Goal: Task Accomplishment & Management: Manage account settings

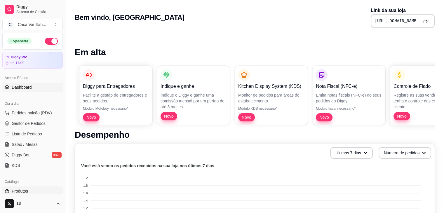
click at [27, 193] on span "Produtos" at bounding box center [20, 191] width 16 height 6
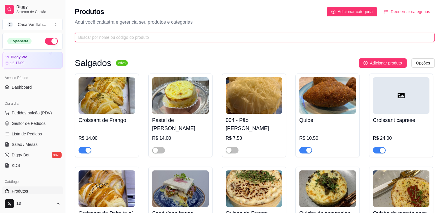
click at [138, 34] on input "text" at bounding box center [252, 37] width 348 height 6
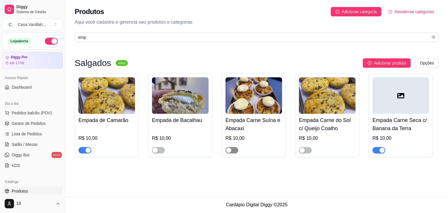
click at [230, 151] on div "button" at bounding box center [228, 150] width 5 height 5
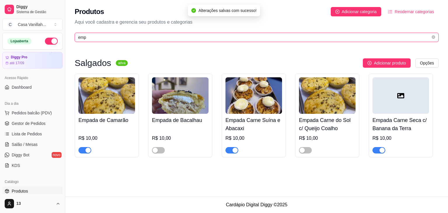
click at [109, 39] on input "emp" at bounding box center [254, 37] width 353 height 6
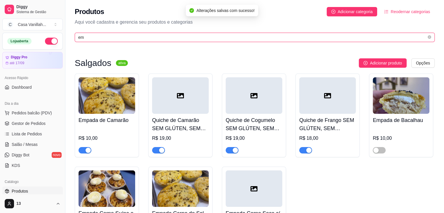
type input "e"
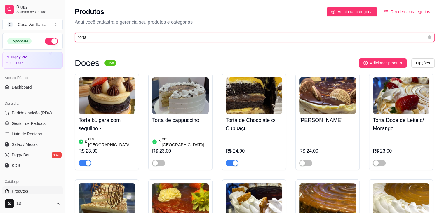
click at [126, 39] on input "torta" at bounding box center [252, 37] width 348 height 6
type input "t"
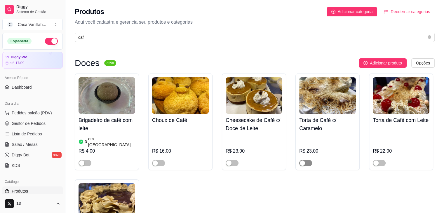
click at [306, 160] on span "button" at bounding box center [305, 163] width 13 height 6
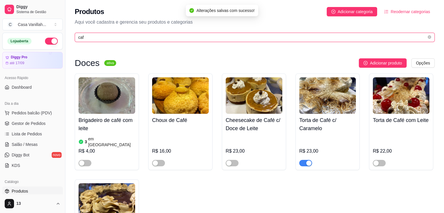
click at [132, 36] on input "caf" at bounding box center [252, 37] width 348 height 6
type input "c"
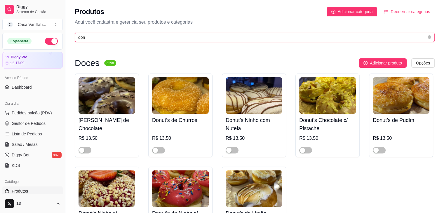
scroll to position [58, 0]
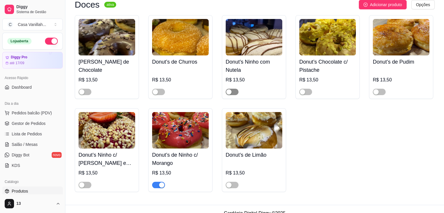
click at [234, 92] on span "button" at bounding box center [232, 92] width 13 height 6
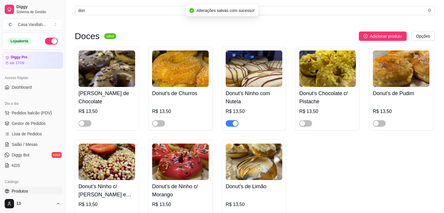
scroll to position [0, 0]
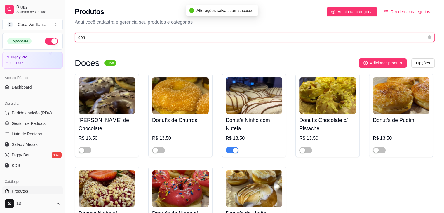
click at [112, 40] on input "don" at bounding box center [252, 37] width 348 height 6
type input "d"
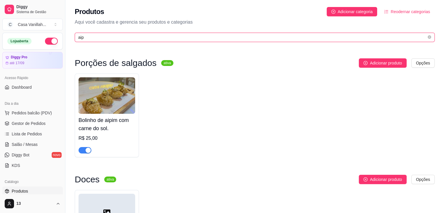
click at [98, 39] on input "aip" at bounding box center [252, 37] width 348 height 6
type input "a"
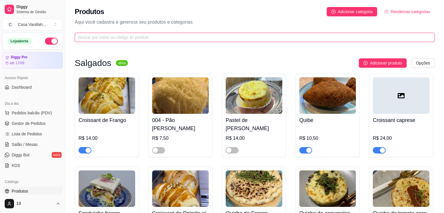
type input "c"
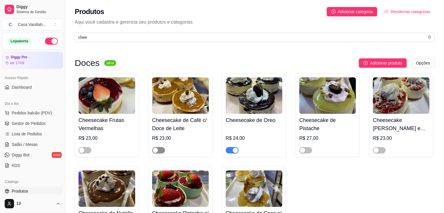
click at [161, 152] on span "button" at bounding box center [158, 150] width 13 height 6
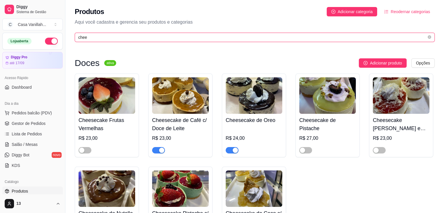
click at [110, 40] on input "chee" at bounding box center [252, 37] width 348 height 6
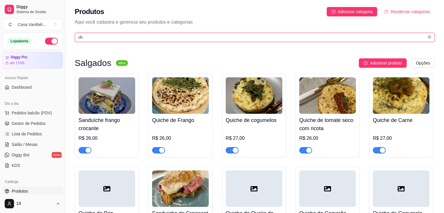
type input "c"
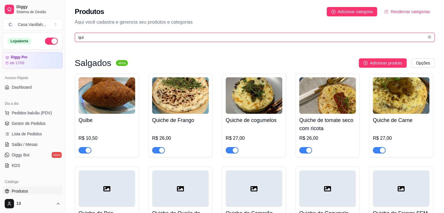
click at [154, 37] on input "qui" at bounding box center [252, 37] width 348 height 6
type input "q"
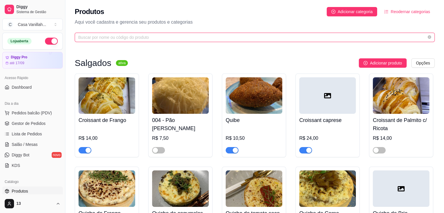
type input "i"
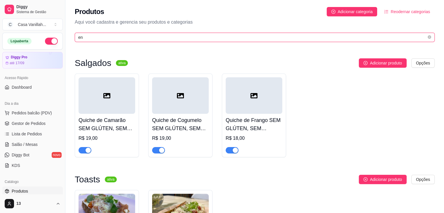
type input "e"
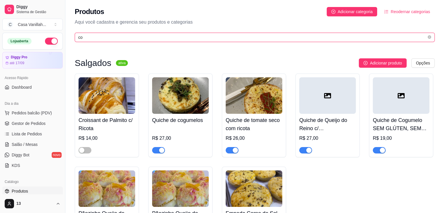
type input "c"
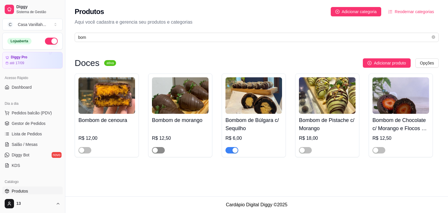
click at [159, 150] on span "button" at bounding box center [158, 150] width 13 height 6
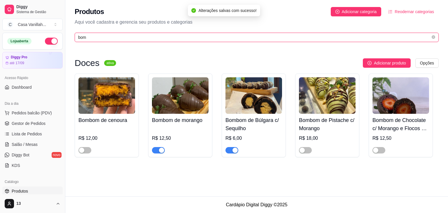
click at [109, 39] on input "bom" at bounding box center [254, 37] width 353 height 6
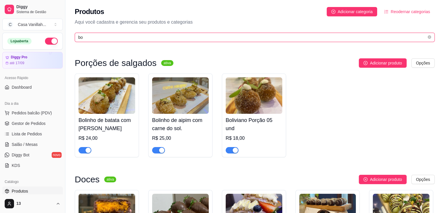
type input "b"
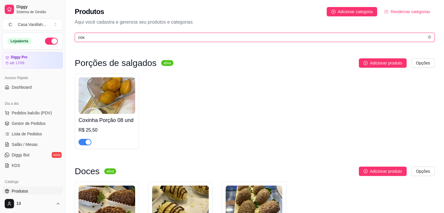
click at [90, 38] on input "cox" at bounding box center [252, 37] width 348 height 6
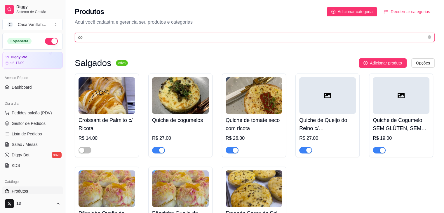
type input "c"
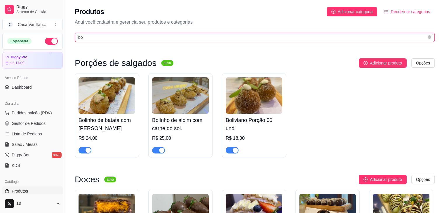
type input "bom"
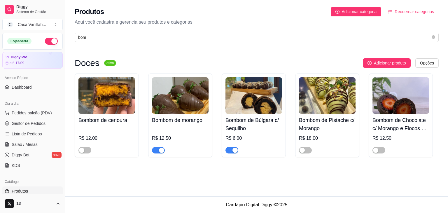
click at [163, 154] on div at bounding box center [158, 150] width 13 height 7
click at [156, 152] on span "button" at bounding box center [158, 150] width 13 height 6
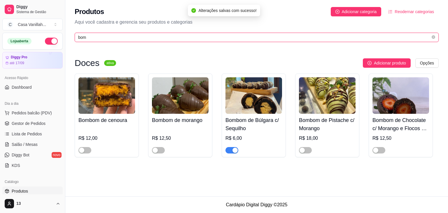
click at [116, 38] on input "bom" at bounding box center [254, 37] width 353 height 6
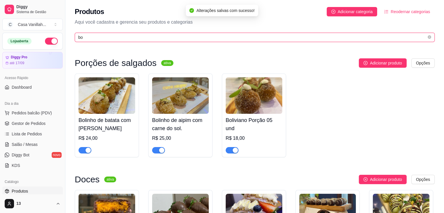
type input "b"
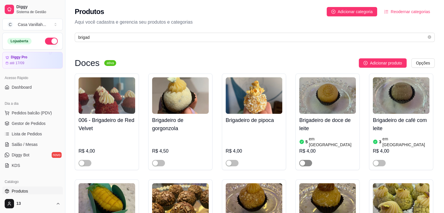
click at [304, 161] on div "button" at bounding box center [302, 163] width 5 height 5
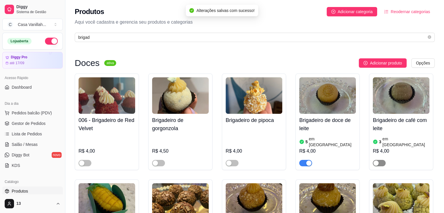
click at [378, 161] on div "button" at bounding box center [375, 163] width 5 height 5
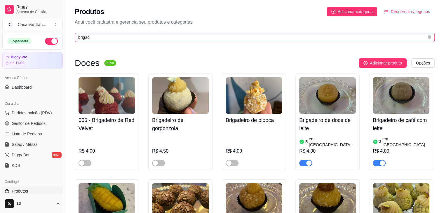
click at [118, 39] on input "brigad" at bounding box center [252, 37] width 348 height 6
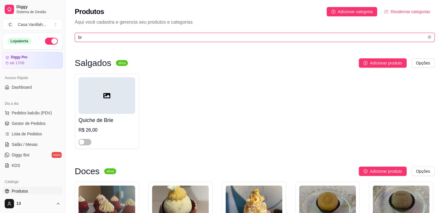
type input "b"
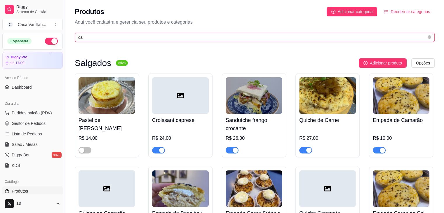
type input "c"
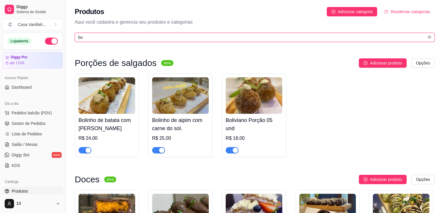
type input "b"
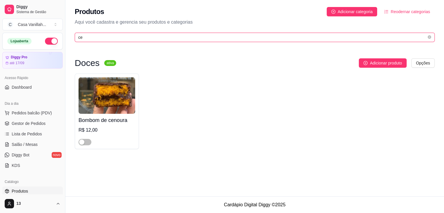
type input "c"
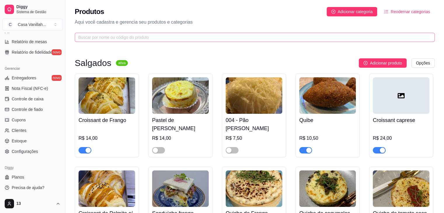
click at [169, 41] on span at bounding box center [255, 37] width 360 height 9
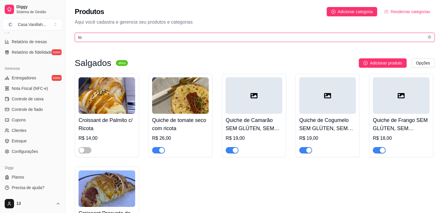
type input "t"
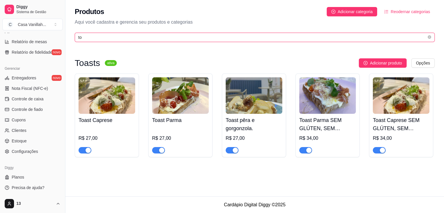
type input "t"
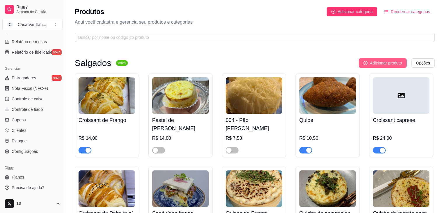
click at [397, 63] on span "Adicionar produto" at bounding box center [386, 63] width 32 height 6
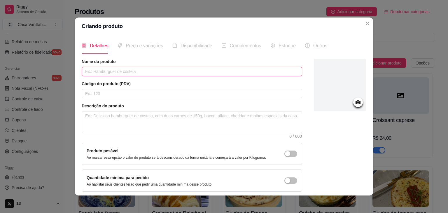
click at [160, 74] on input "text" at bounding box center [192, 71] width 221 height 9
click at [84, 70] on input "quindin" at bounding box center [192, 71] width 221 height 9
click at [100, 75] on input "Quindin" at bounding box center [192, 71] width 221 height 9
type input "Quindim"
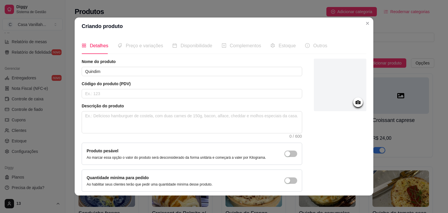
click at [144, 48] on span "Preço e variações" at bounding box center [144, 45] width 37 height 5
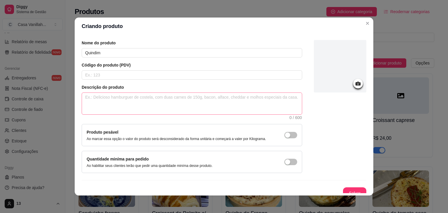
scroll to position [24, 0]
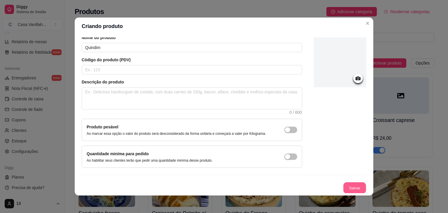
click at [351, 189] on button "Salvar" at bounding box center [355, 187] width 23 height 11
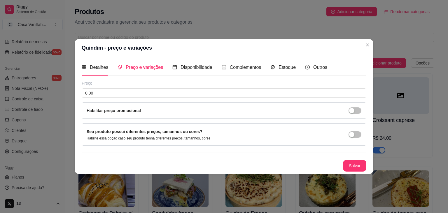
scroll to position [0, 0]
drag, startPoint x: 98, startPoint y: 91, endPoint x: 72, endPoint y: 93, distance: 26.1
click at [72, 93] on div "Quindim - preço e variações Detalhes Preço e variações Disponibilidade Compleme…" at bounding box center [224, 106] width 448 height 213
type input "11,50"
click at [358, 163] on button "Salvar" at bounding box center [355, 165] width 23 height 11
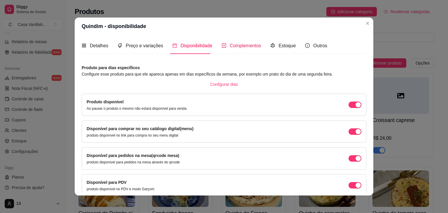
click at [246, 48] on span "Complementos" at bounding box center [246, 45] width 32 height 5
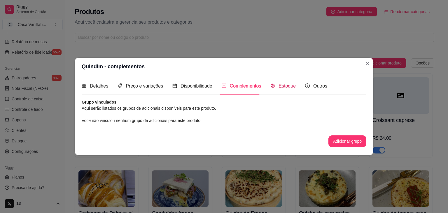
click at [289, 88] on span "Estoque" at bounding box center [287, 85] width 17 height 5
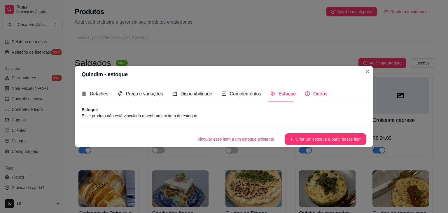
click at [314, 95] on span "Outros" at bounding box center [321, 93] width 14 height 5
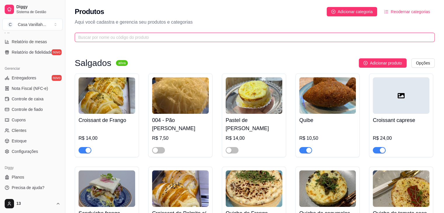
click at [92, 38] on input "text" at bounding box center [252, 37] width 348 height 6
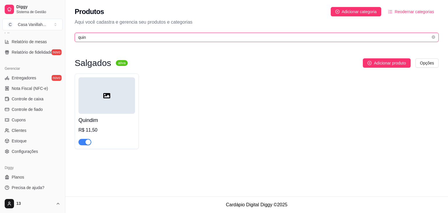
type input "quind"
drag, startPoint x: 93, startPoint y: 39, endPoint x: 53, endPoint y: 41, distance: 40.3
click at [53, 41] on div "Diggy Sistema de Gestão C Casa Vanillah ... Loja aberta Diggy Pro até 17/09 Ace…" at bounding box center [224, 106] width 448 height 213
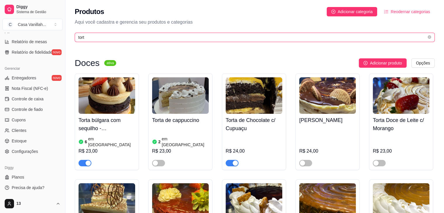
drag, startPoint x: 88, startPoint y: 39, endPoint x: 61, endPoint y: 36, distance: 26.4
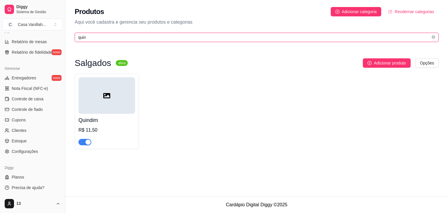
type input "quin"
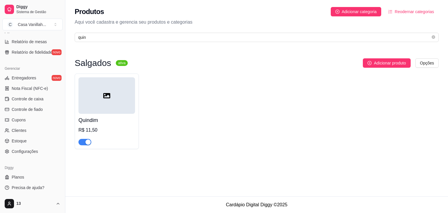
click at [94, 121] on h4 "Quindim" at bounding box center [107, 120] width 57 height 8
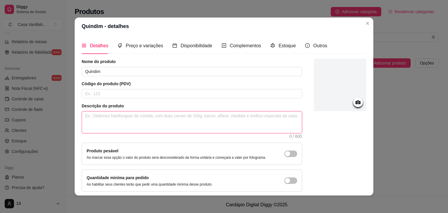
click at [102, 117] on textarea at bounding box center [192, 123] width 220 height 22
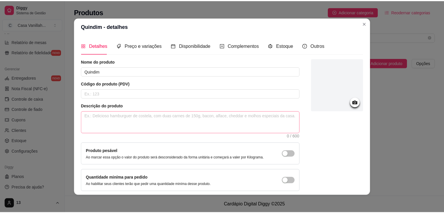
scroll to position [24, 0]
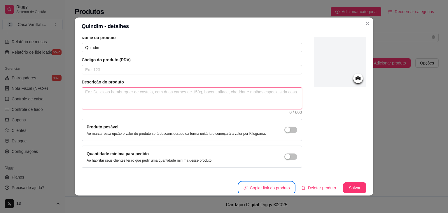
click at [110, 100] on textarea at bounding box center [192, 99] width 220 height 22
type textarea "Q"
type textarea "Qu"
type textarea "Qui"
type textarea "Quin"
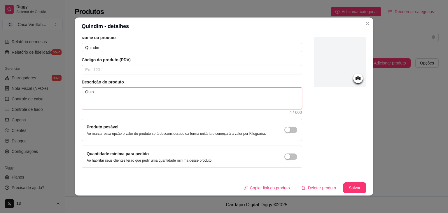
type textarea "Quind"
type textarea "Quindi"
type textarea "Quindim"
type textarea "Quindim d"
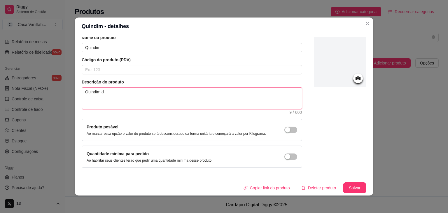
type textarea "Quindim de"
type textarea "Quindim de c"
type textarea "Quindim de ca"
type textarea "Quindim de caj"
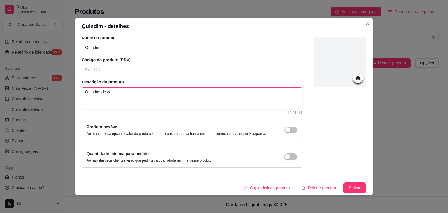
type textarea "Quindim de cajá"
type textarea "Quindim de cajá c"
type textarea "Quindim de cajá co"
type textarea "Quindim de cajá com"
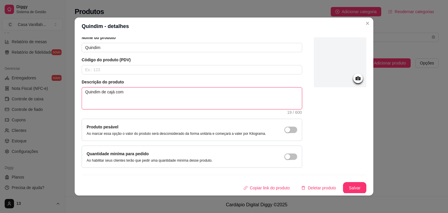
type textarea "Quindim de cajá com"
type textarea "Quindim de cajá com c"
type textarea "Quindim de cajá com co"
type textarea "Quindim de cajá com coc"
type textarea "Quindim de cajá com coco"
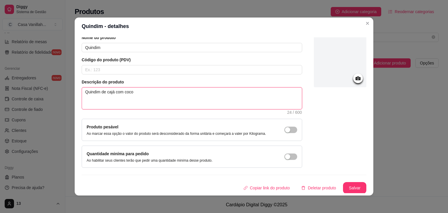
type textarea "Quindim de cajá com coco"
type textarea "Quindim de cajá com coco."
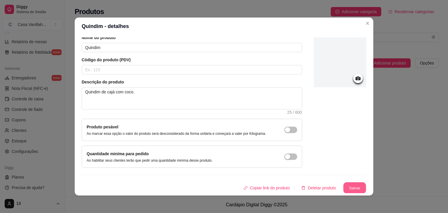
click at [351, 187] on button "Salvar" at bounding box center [355, 187] width 23 height 11
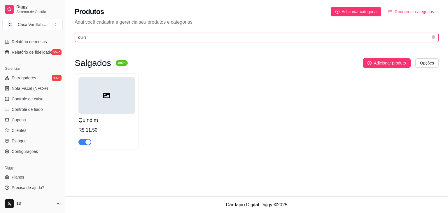
drag, startPoint x: 89, startPoint y: 36, endPoint x: 61, endPoint y: 33, distance: 28.8
click at [61, 33] on div "Diggy Sistema de Gestão C Casa Vanillah ... Loja aberta Diggy Pro até 17/09 Ace…" at bounding box center [224, 106] width 448 height 213
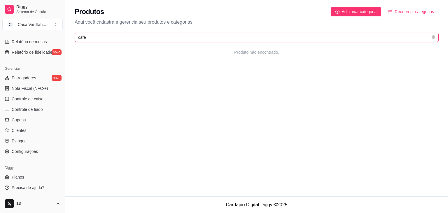
type input "caf"
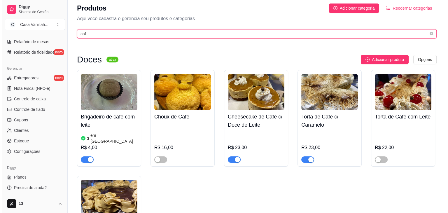
scroll to position [0, 0]
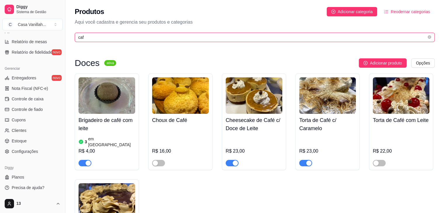
drag, startPoint x: 89, startPoint y: 37, endPoint x: 60, endPoint y: 36, distance: 29.2
click at [60, 35] on div "Diggy Sistema de Gestão C Casa Vanillah ... Loja aberta Diggy Pro até 17/09 Ace…" at bounding box center [222, 200] width 444 height 401
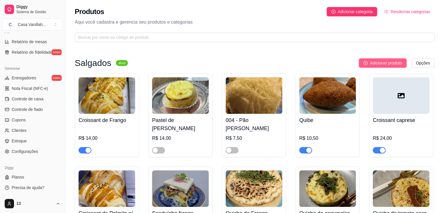
click at [391, 63] on span "Adicionar produto" at bounding box center [386, 63] width 32 height 6
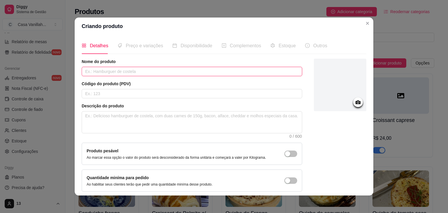
click at [94, 75] on input "text" at bounding box center [192, 71] width 221 height 9
drag, startPoint x: 86, startPoint y: 71, endPoint x: 92, endPoint y: 74, distance: 7.1
click at [87, 72] on input "bolo de cenoura c\ chocolate." at bounding box center [192, 71] width 221 height 9
click at [87, 67] on input "bolo de cenoura c\ chocolate." at bounding box center [192, 71] width 221 height 9
click at [85, 71] on input "bolo de cenoura c\ chocolate." at bounding box center [192, 71] width 221 height 9
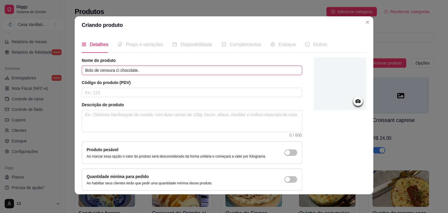
scroll to position [24, 0]
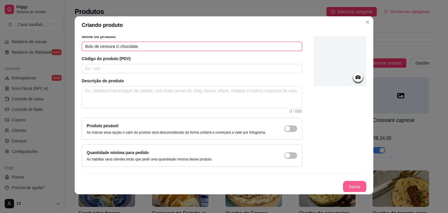
type input "Bolo de cenoura c\ chocolate."
click at [354, 187] on button "Salvar" at bounding box center [354, 187] width 23 height 12
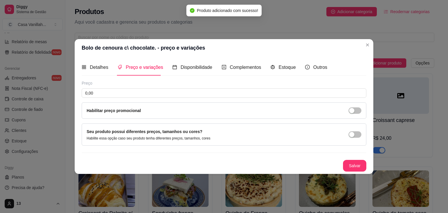
scroll to position [0, 0]
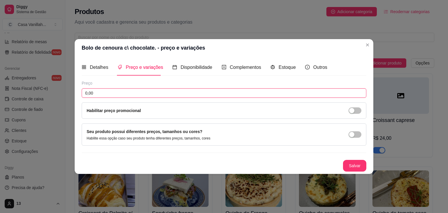
drag, startPoint x: 97, startPoint y: 94, endPoint x: 56, endPoint y: 80, distance: 43.4
click at [60, 90] on div "Bolo de cenoura c\ chocolate. - preço e variações Detalhes Preço e variações Di…" at bounding box center [224, 106] width 448 height 213
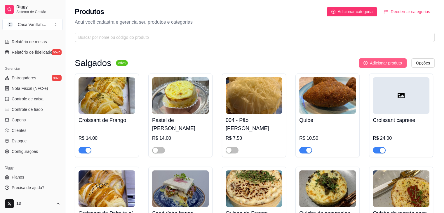
click at [392, 60] on span "Adicionar produto" at bounding box center [386, 63] width 32 height 6
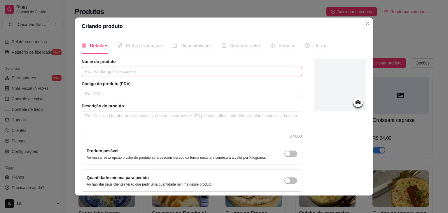
click at [112, 74] on input "text" at bounding box center [192, 71] width 221 height 9
type input "b"
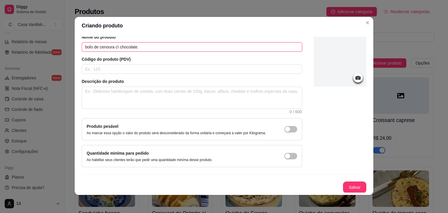
scroll to position [1, 0]
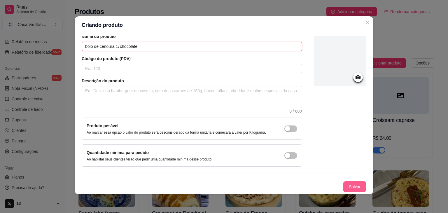
type input "bolo de cenoura c\ chocolate."
click at [348, 186] on button "Salvar" at bounding box center [354, 187] width 23 height 12
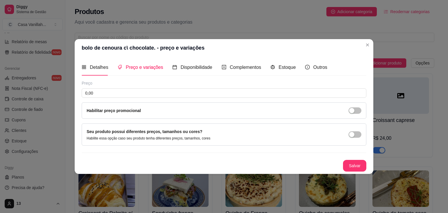
scroll to position [0, 0]
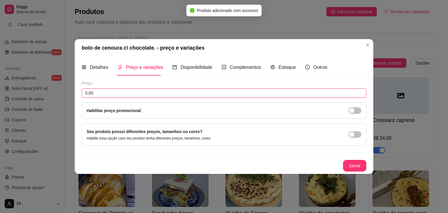
drag, startPoint x: 96, startPoint y: 94, endPoint x: 75, endPoint y: 96, distance: 20.9
click at [75, 96] on div "Detalhes Preço e variações Disponibilidade Complementos Estoque Outros Nome do …" at bounding box center [224, 115] width 299 height 117
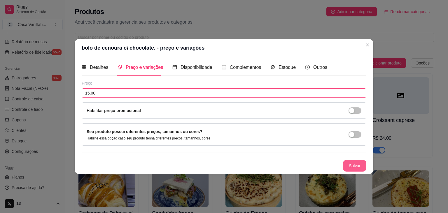
type input "15,00"
click at [361, 171] on button "Salvar" at bounding box center [354, 166] width 23 height 12
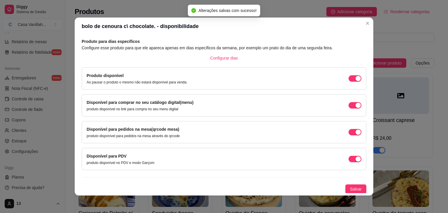
scroll to position [1, 0]
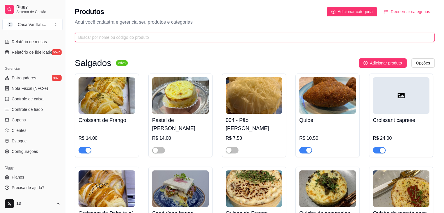
drag, startPoint x: 112, startPoint y: 36, endPoint x: 107, endPoint y: 32, distance: 7.3
click at [112, 34] on input "text" at bounding box center [252, 37] width 348 height 6
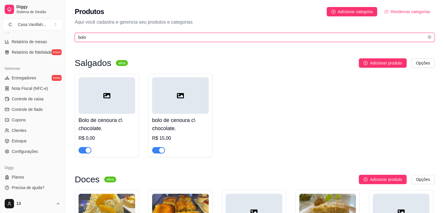
type input "bolo"
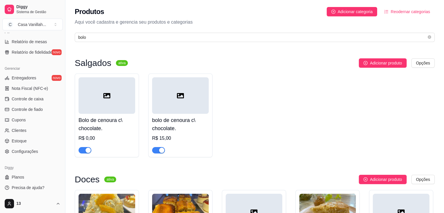
click at [107, 130] on h4 "Bolo de cenoura c\ chocolate." at bounding box center [107, 124] width 57 height 16
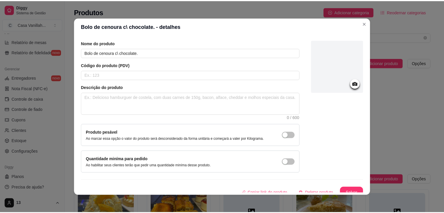
scroll to position [24, 0]
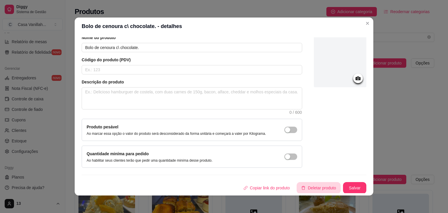
click at [306, 188] on button "Deletar produto" at bounding box center [319, 188] width 44 height 12
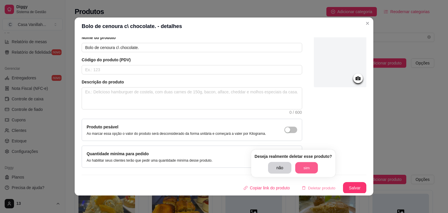
click at [301, 168] on button "sim" at bounding box center [307, 167] width 23 height 11
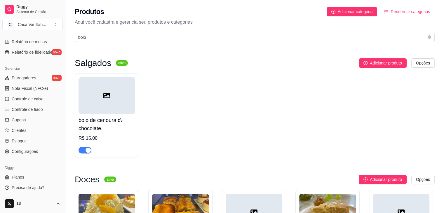
click at [92, 121] on h4 "bolo de cenoura c\ chocolate." at bounding box center [107, 124] width 57 height 16
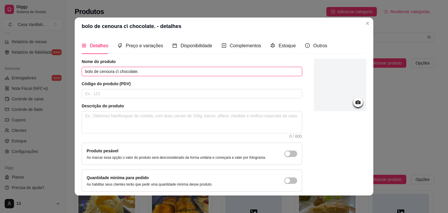
click at [85, 72] on input "bolo de cenoura c\ chocolate." at bounding box center [192, 71] width 221 height 9
type input "Bolo de cenoura c\ chocolate."
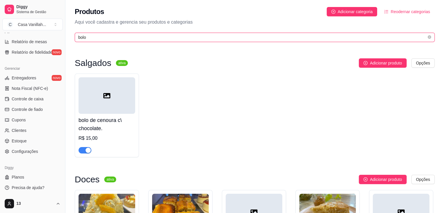
click at [196, 36] on input "bolo" at bounding box center [252, 37] width 348 height 6
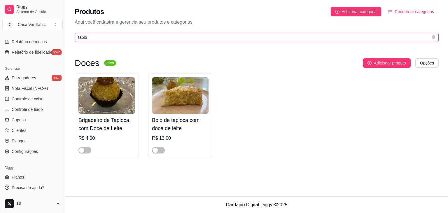
type input "tapio"
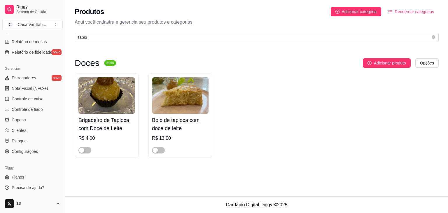
click at [182, 100] on img at bounding box center [180, 95] width 57 height 36
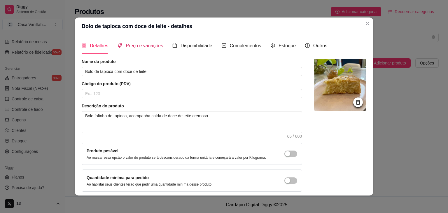
click at [149, 48] on span "Preço e variações" at bounding box center [144, 45] width 37 height 5
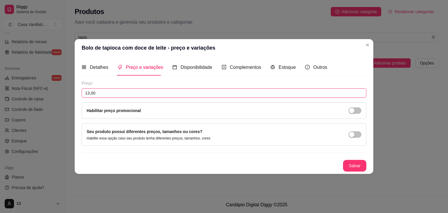
click at [119, 92] on input "13,00" at bounding box center [224, 92] width 285 height 9
click at [137, 92] on input "13,00" at bounding box center [224, 92] width 285 height 9
type input "15,00"
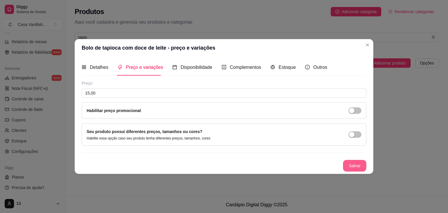
click at [356, 164] on button "Salvar" at bounding box center [354, 166] width 23 height 12
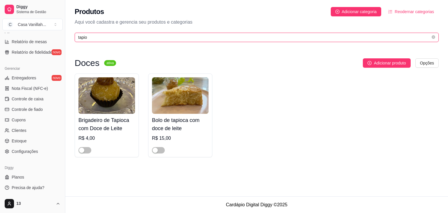
click at [155, 39] on input "tapio" at bounding box center [254, 37] width 353 height 6
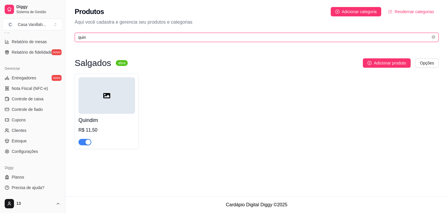
click at [202, 36] on input "quin" at bounding box center [254, 37] width 353 height 6
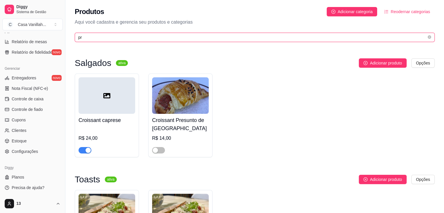
type input "p"
